Goal: Information Seeking & Learning: Find specific fact

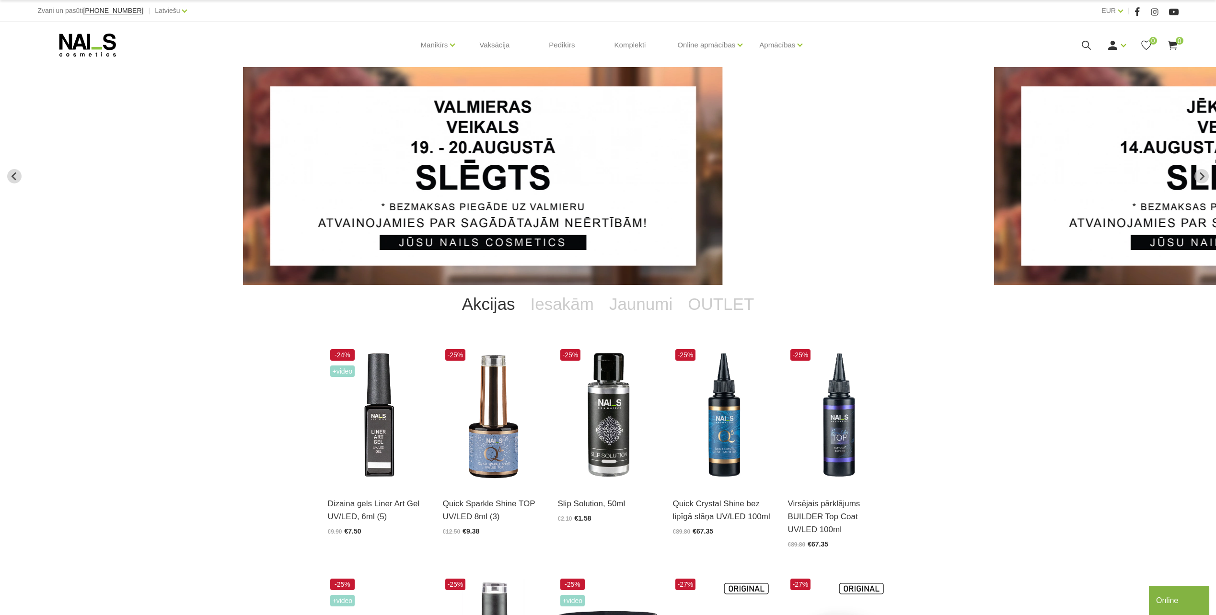
click at [1031, 43] on icon at bounding box center [1086, 45] width 12 height 12
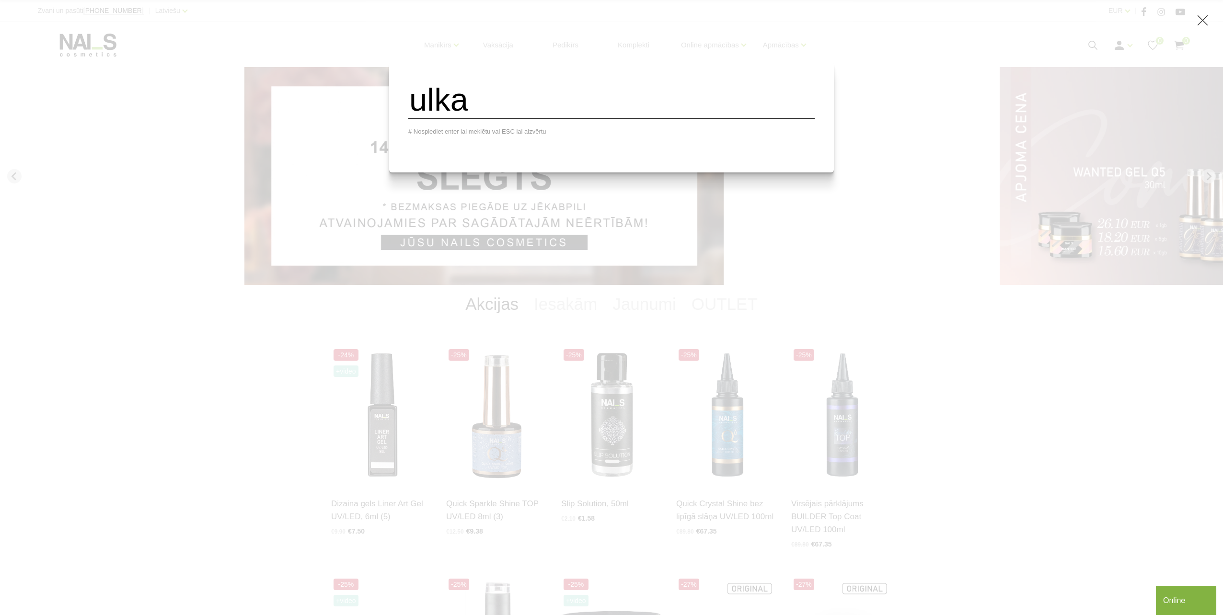
type input "ulka"
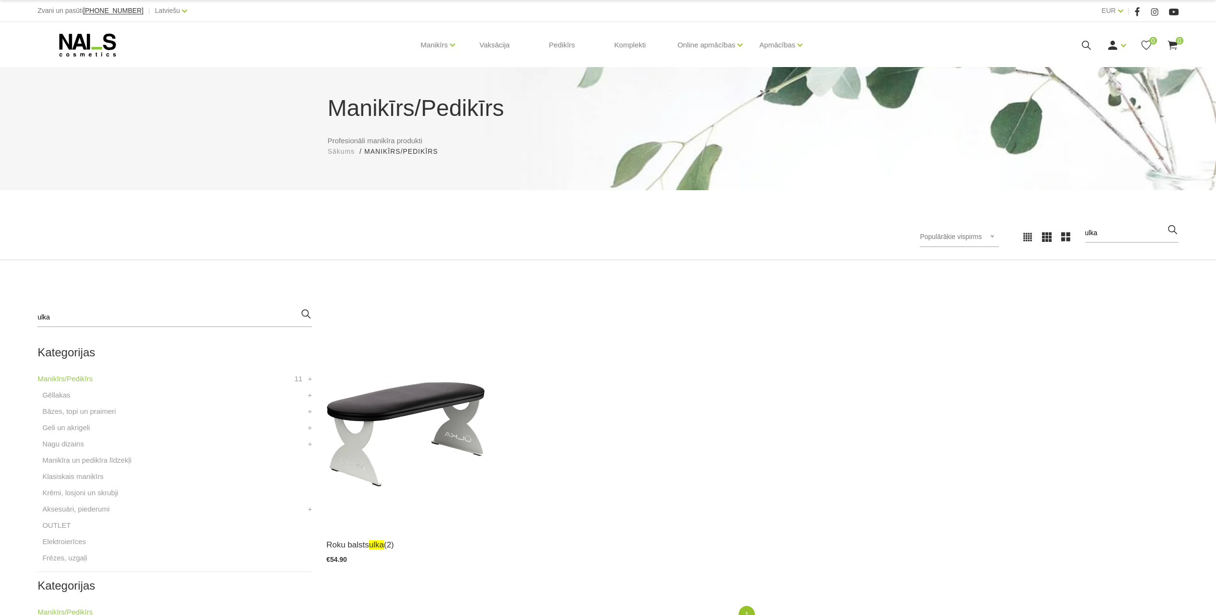
click at [93, 50] on icon at bounding box center [87, 45] width 101 height 24
